Goal: Book appointment/travel/reservation

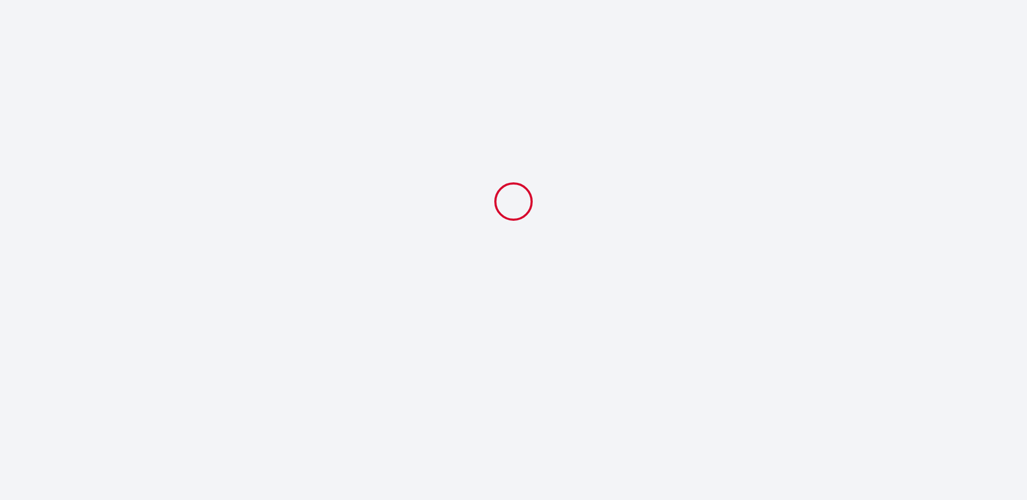
select select
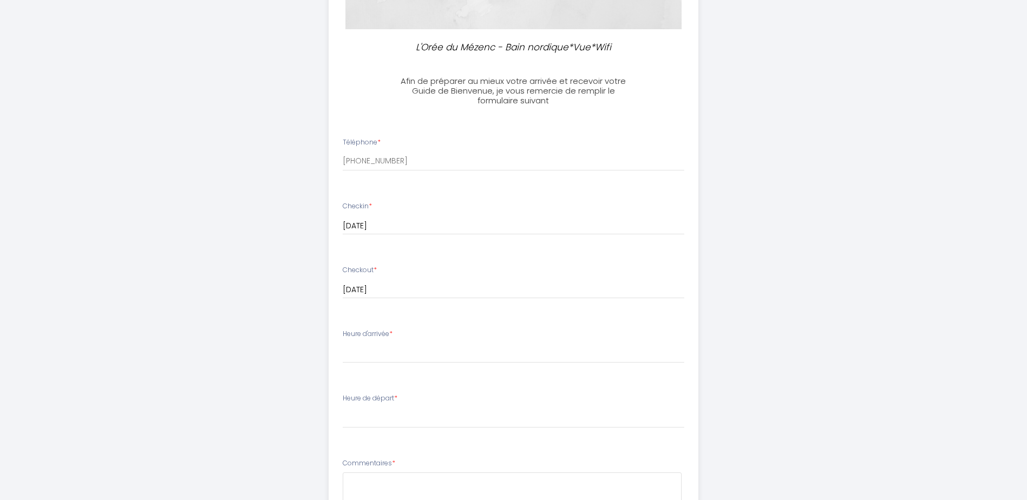
scroll to position [271, 0]
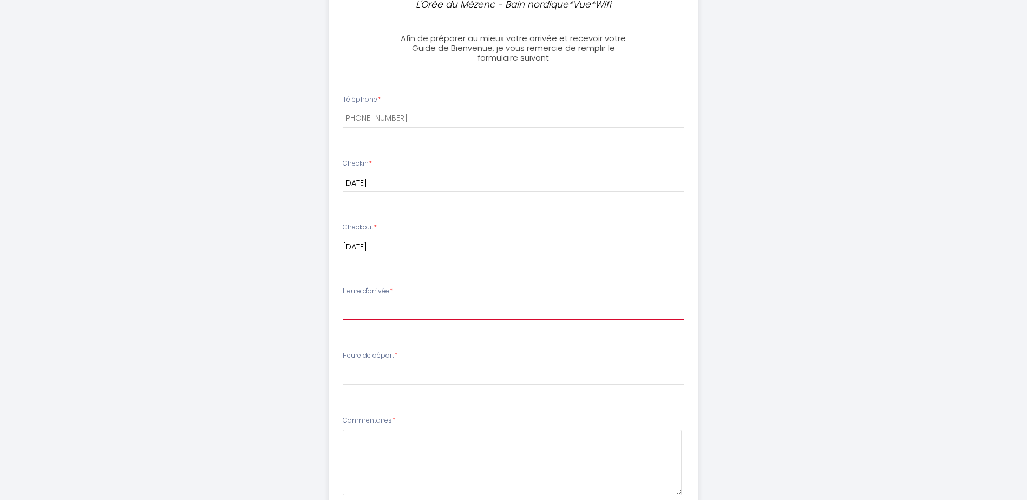
click at [474, 303] on select "15:00 15:30 16:00 16:30 17:00 17:30 18:00 18:30 19:00 19:30 20:00 20:30 21:00 2…" at bounding box center [514, 310] width 342 height 21
select select "19:00"
click at [343, 300] on select "15:00 15:30 16:00 16:30 17:00 17:30 18:00 18:30 19:00 19:30 20:00 20:30 21:00 2…" at bounding box center [514, 310] width 342 height 21
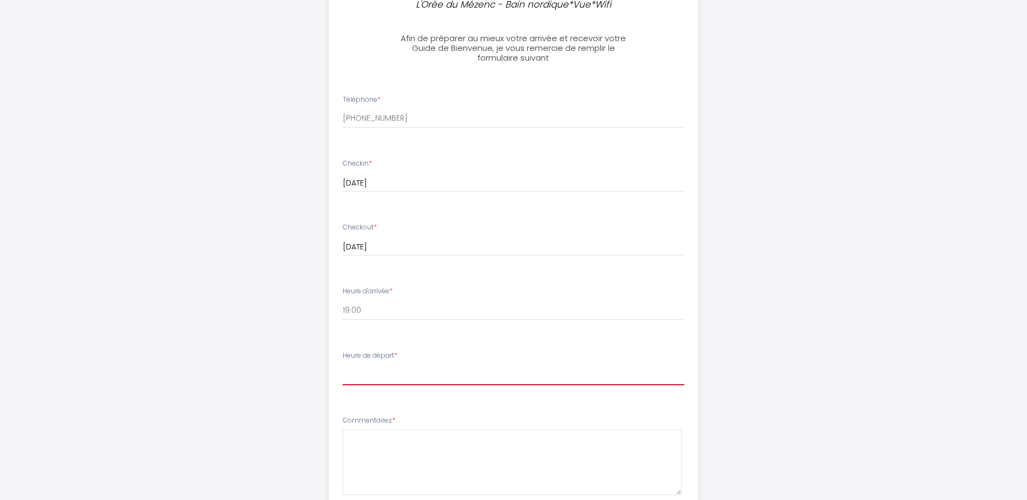
click at [397, 374] on select "00:00 00:30 01:00 01:30 02:00 02:30 03:00 03:30 04:00 04:30 05:00 05:30 06:00 0…" at bounding box center [514, 375] width 342 height 21
select select "10:00"
click at [343, 365] on select "00:00 00:30 01:00 01:30 02:00 02:30 03:00 03:30 04:00 04:30 05:00 05:30 06:00 0…" at bounding box center [514, 375] width 342 height 21
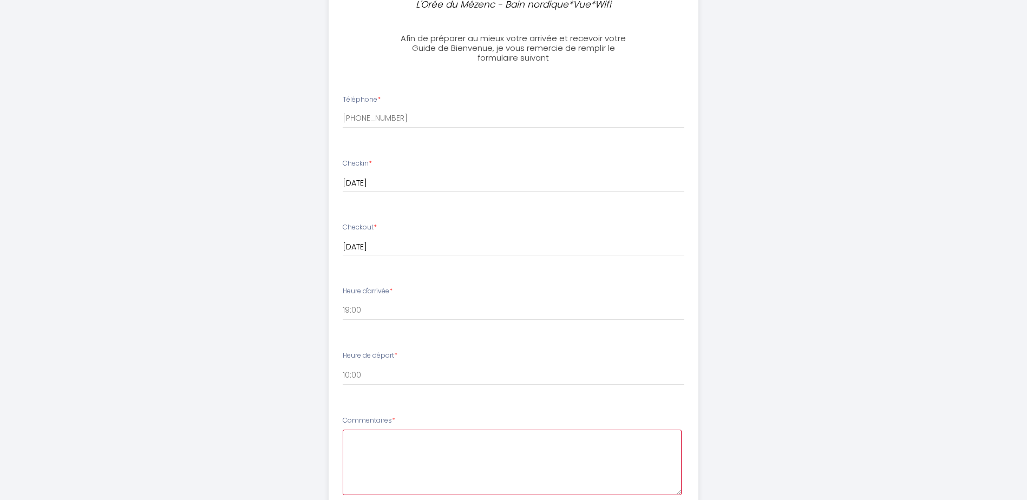
click at [409, 440] on textarea at bounding box center [512, 463] width 339 height 66
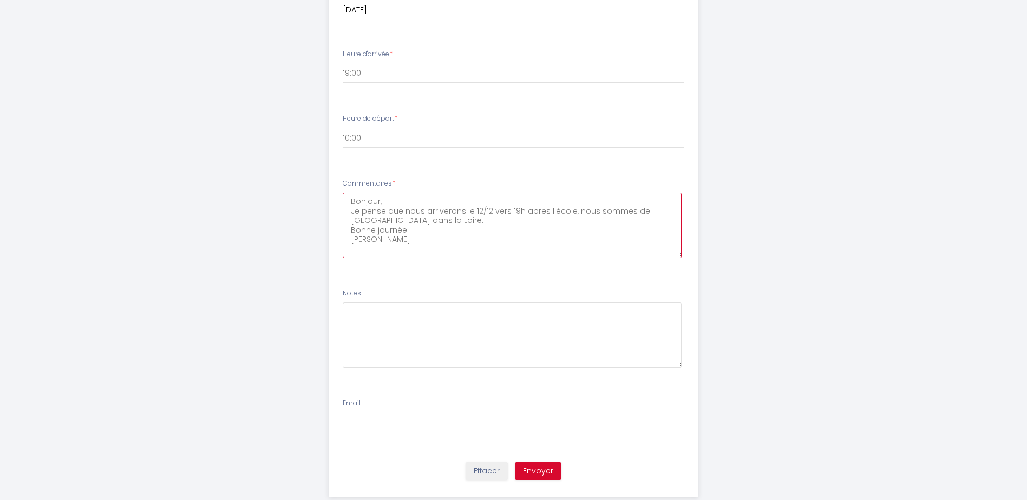
scroll to position [532, 0]
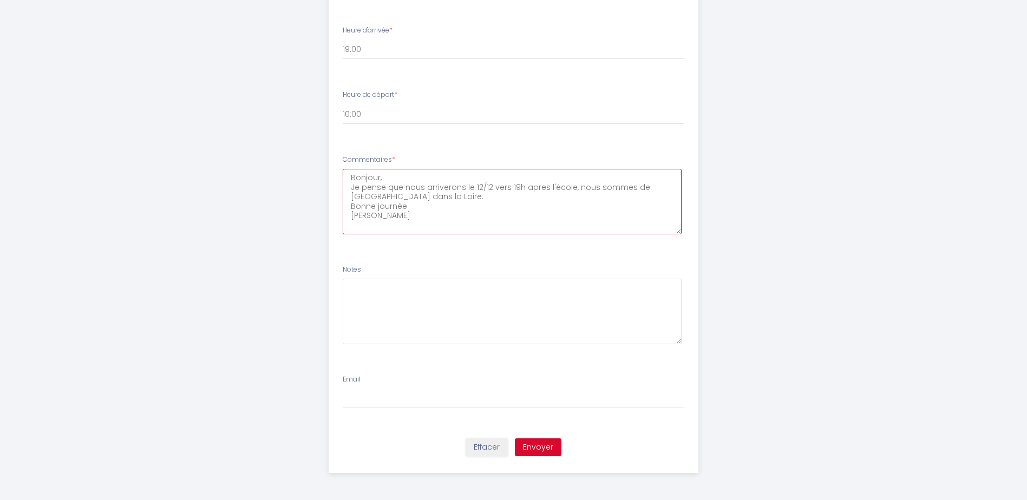
type textarea "Bonjour, Je pense que nous arriverons le 12/12 vers 19h apres l'école, nous som…"
click at [416, 396] on input "Email" at bounding box center [514, 398] width 342 height 19
type input "[PERSON_NAME][EMAIL_ADDRESS][DOMAIN_NAME]"
click at [551, 447] on button "Envoyer" at bounding box center [538, 448] width 47 height 18
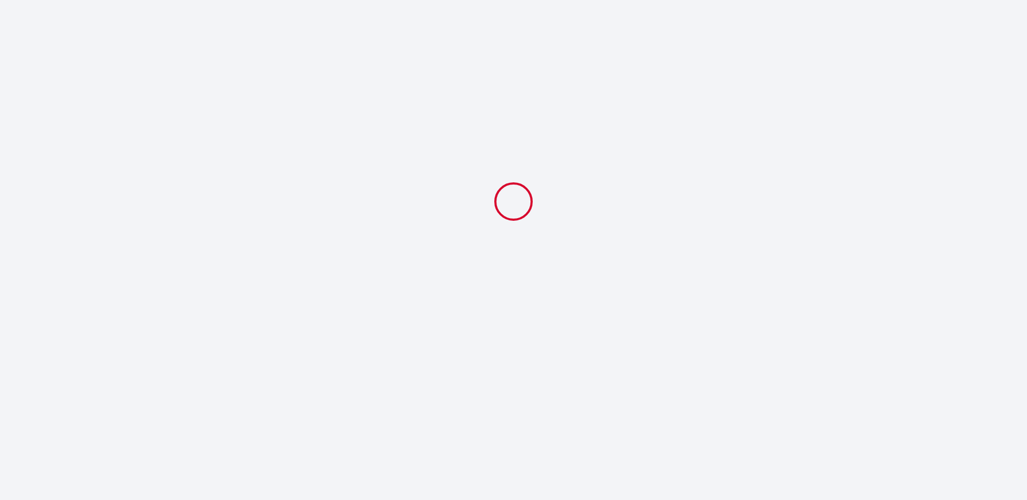
scroll to position [0, 0]
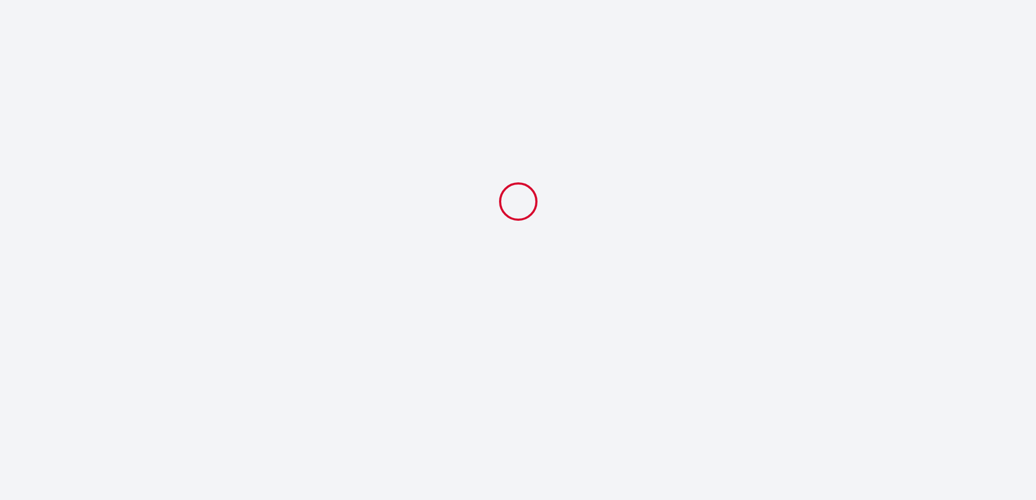
select select "19:00"
select select "10:00"
